Goal: Browse casually

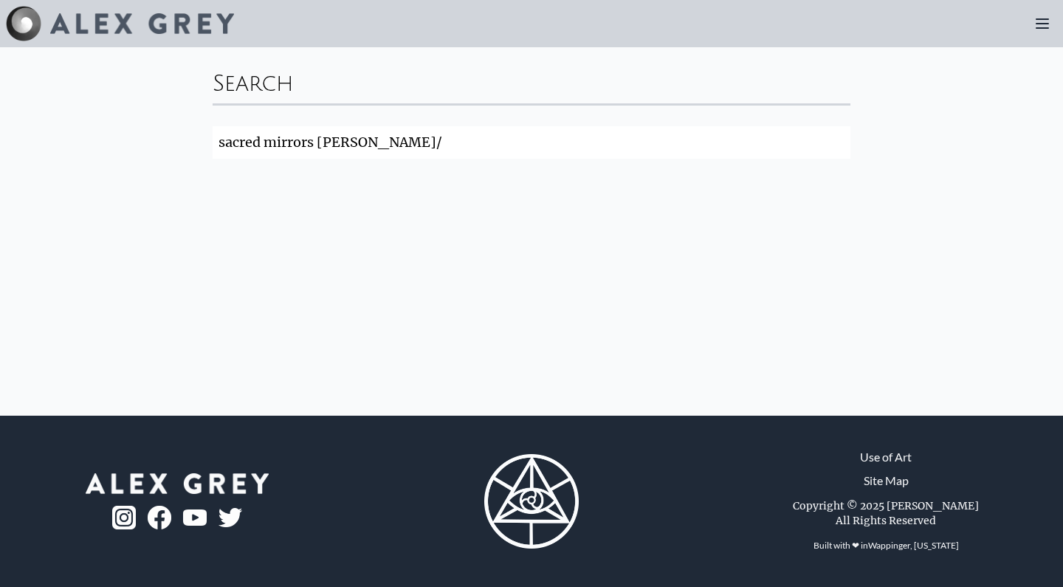
click at [176, 13] on div at bounding box center [120, 23] width 228 height 35
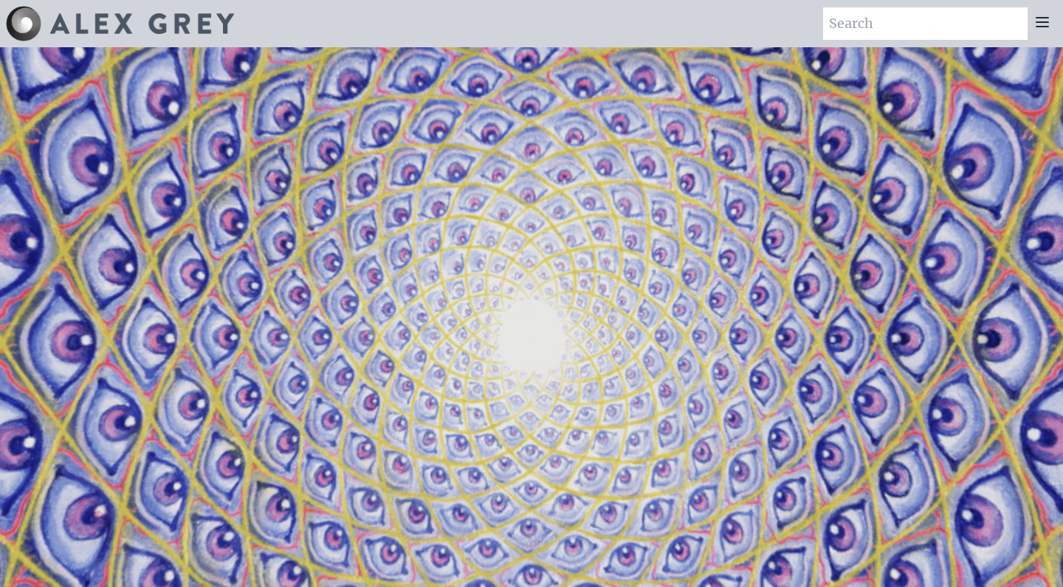
click at [1040, 24] on icon at bounding box center [1043, 22] width 18 height 18
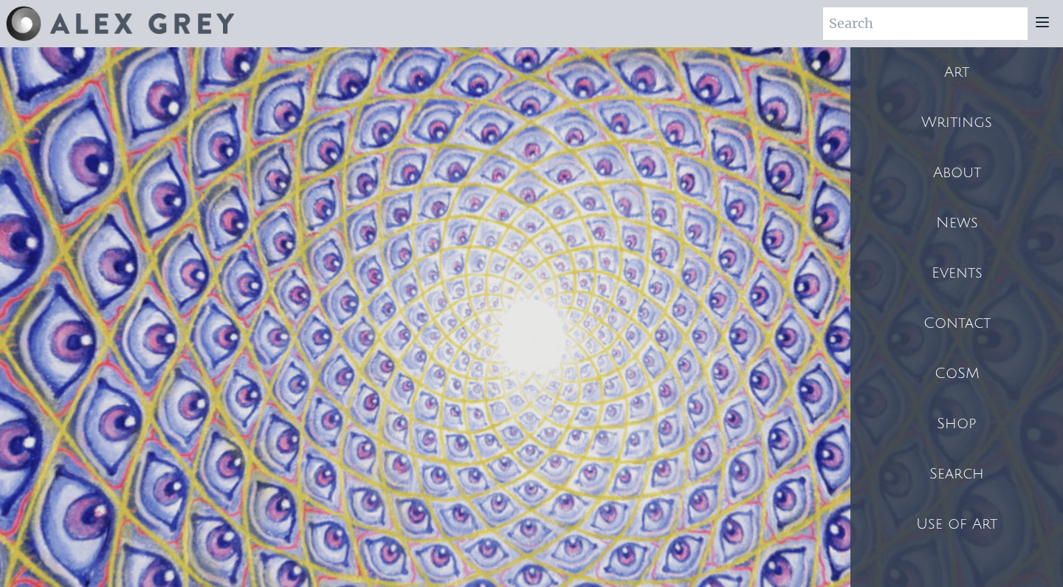
click at [961, 71] on div "Art" at bounding box center [957, 72] width 213 height 50
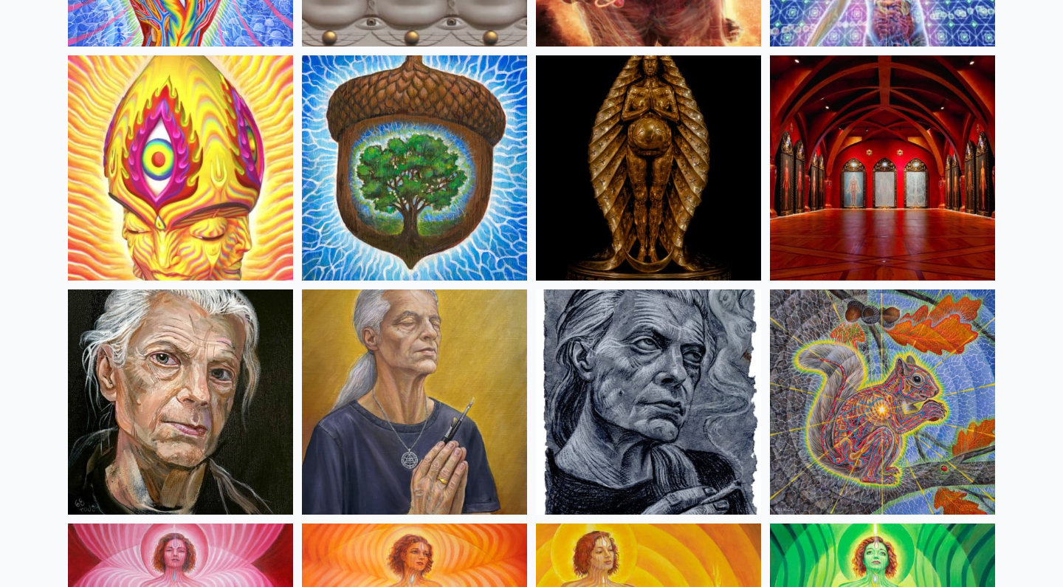
scroll to position [578, 0]
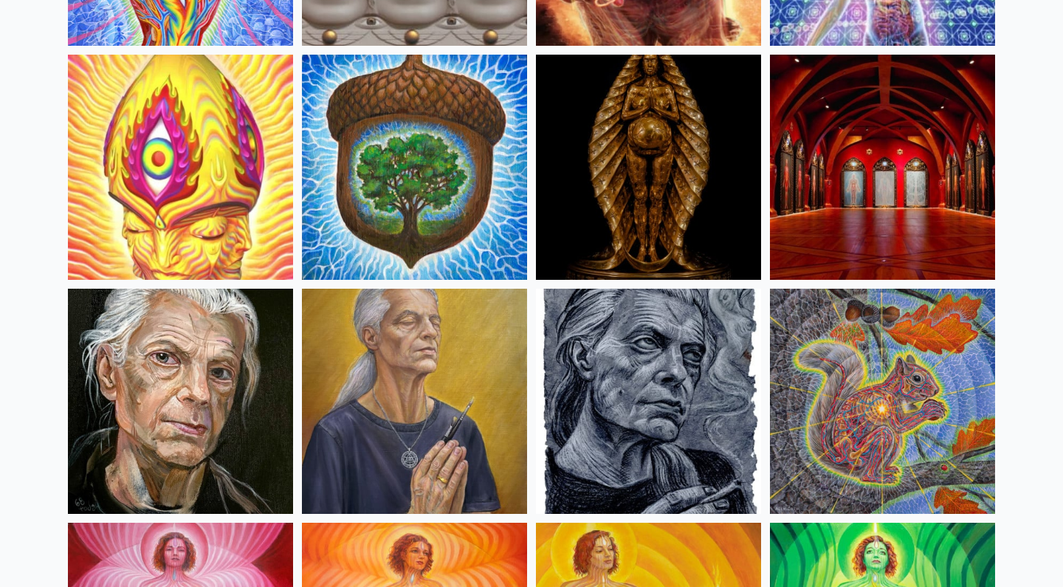
click at [182, 238] on img at bounding box center [180, 167] width 225 height 225
click at [169, 207] on img at bounding box center [180, 167] width 225 height 225
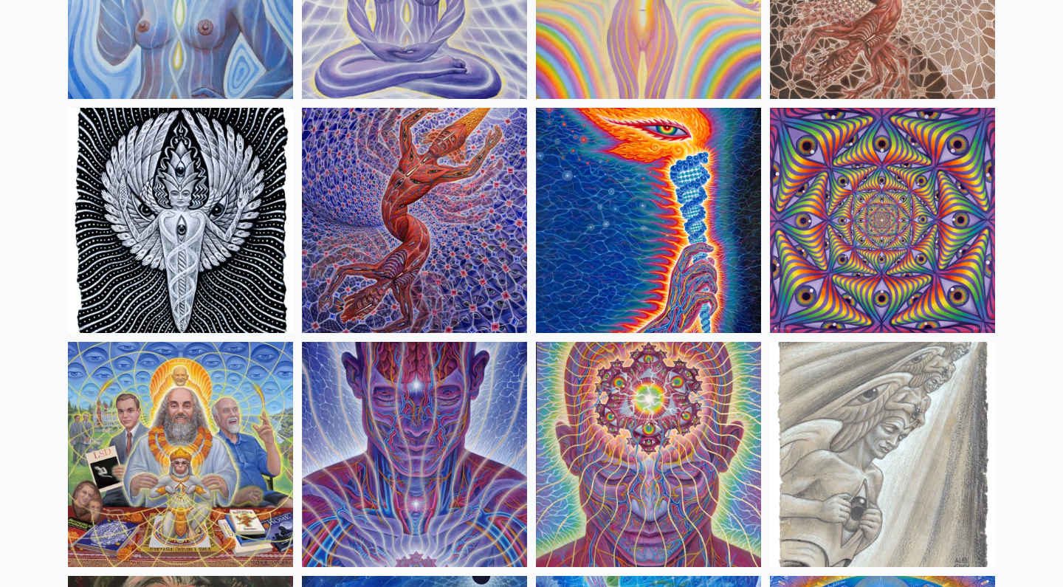
scroll to position [1462, 0]
click at [781, 343] on img at bounding box center [882, 453] width 225 height 225
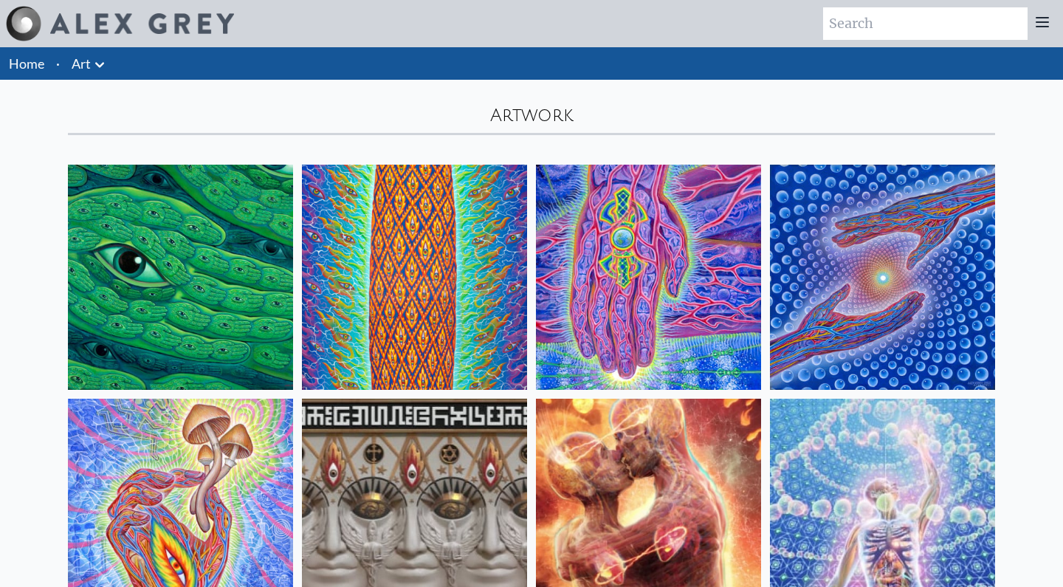
scroll to position [0, 0]
click at [158, 235] on img at bounding box center [180, 277] width 225 height 225
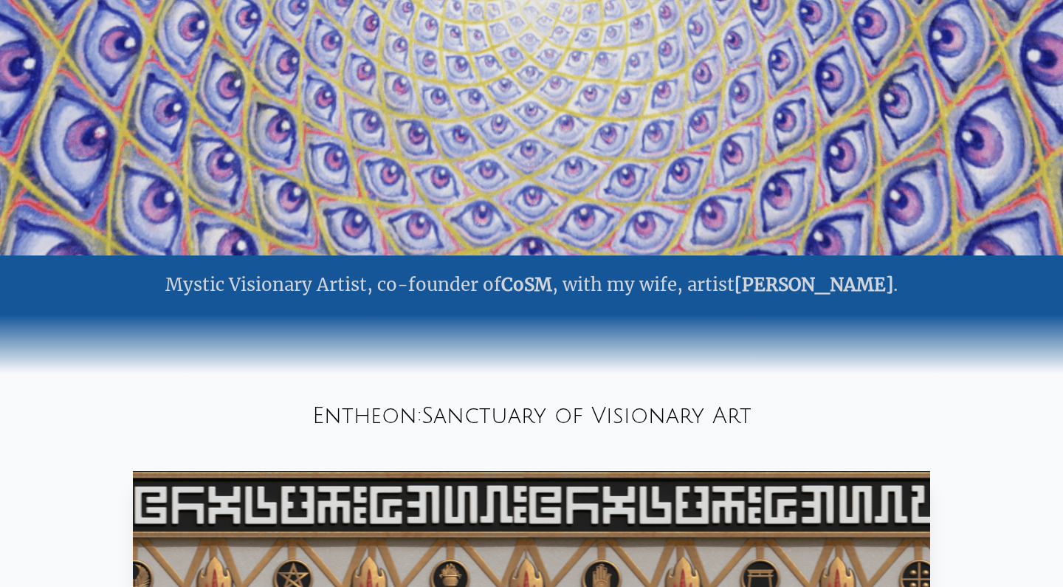
scroll to position [231, 0]
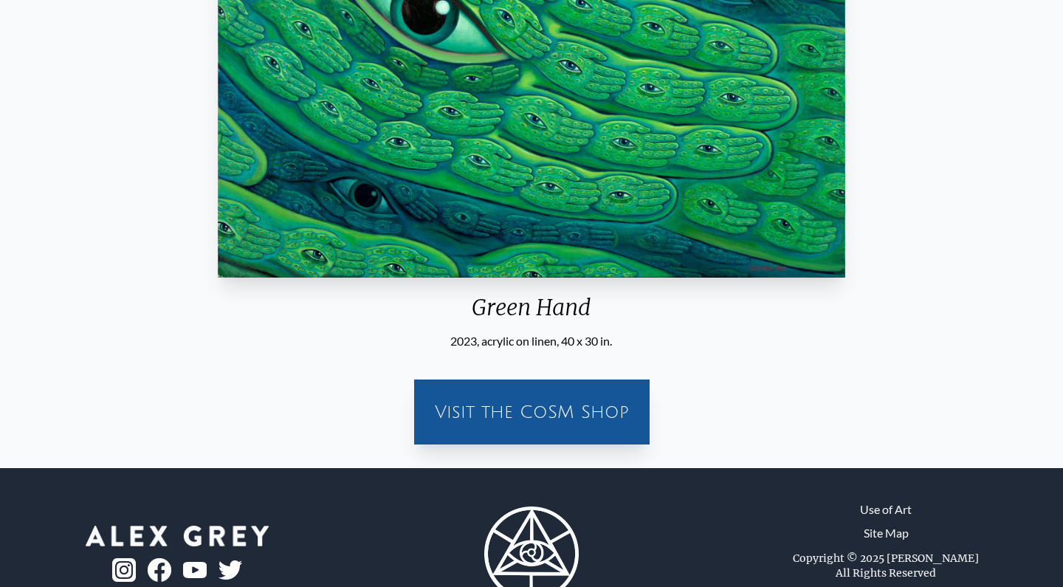
scroll to position [365, 0]
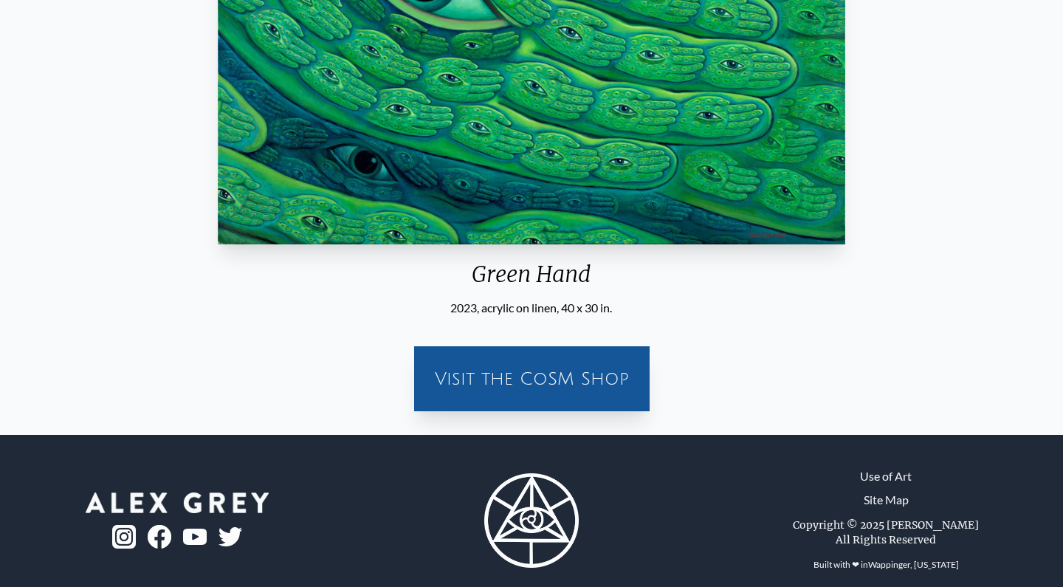
click at [517, 368] on div "Visit the CoSM Shop" at bounding box center [532, 378] width 218 height 47
